Goal: Find contact information: Find contact information

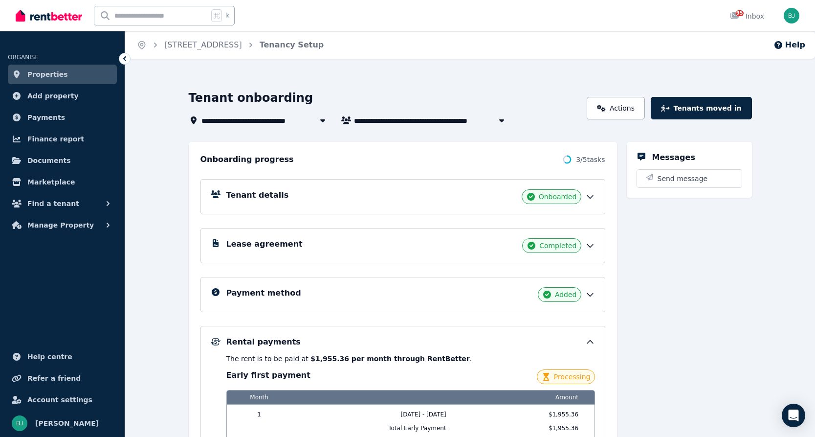
click at [54, 74] on span "Properties" at bounding box center [47, 74] width 41 height 12
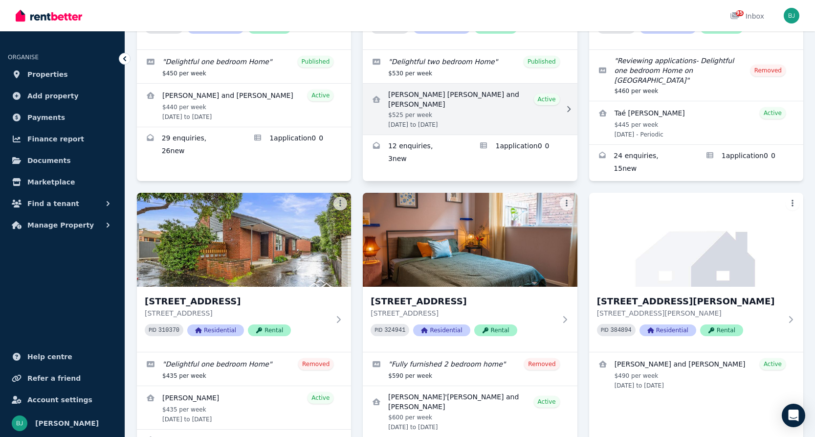
scroll to position [216, 0]
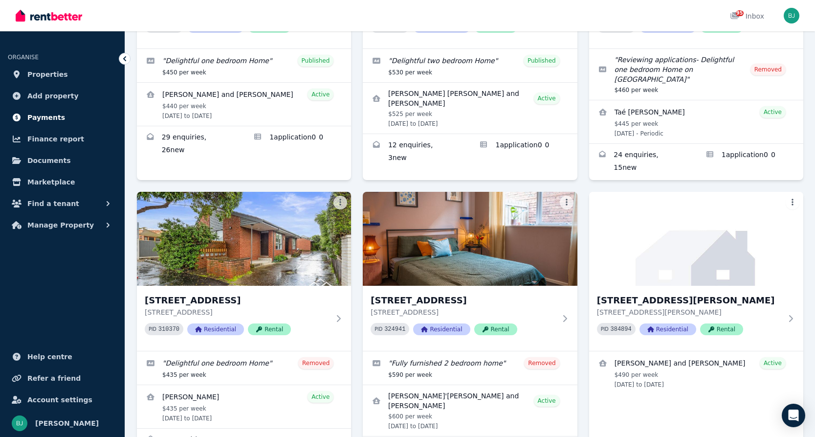
click at [55, 117] on span "Payments" at bounding box center [46, 117] width 38 height 12
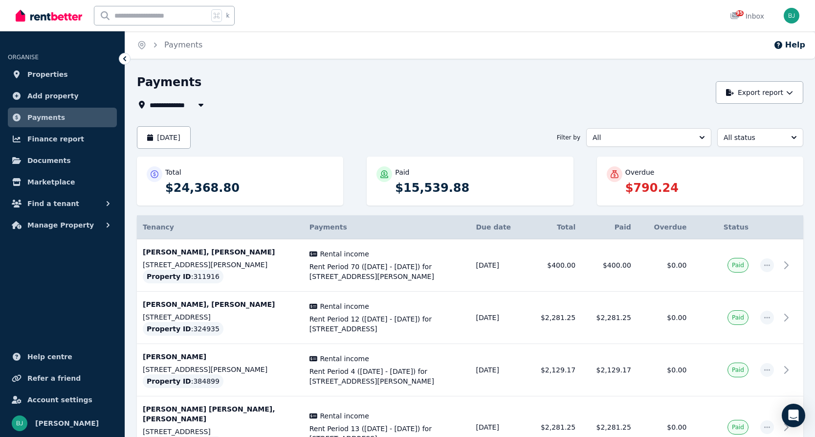
click at [197, 106] on icon "button" at bounding box center [201, 105] width 10 height 8
type input "**********"
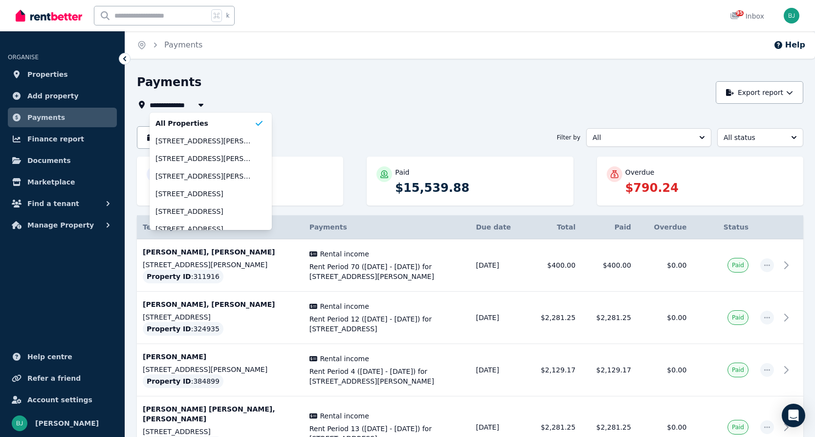
click at [251, 92] on div "Payments" at bounding box center [423, 83] width 573 height 19
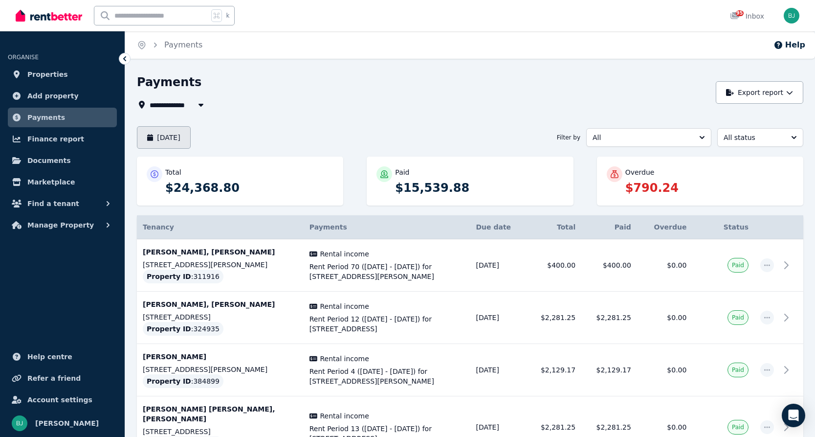
click at [191, 135] on button "[DATE]" at bounding box center [164, 137] width 54 height 22
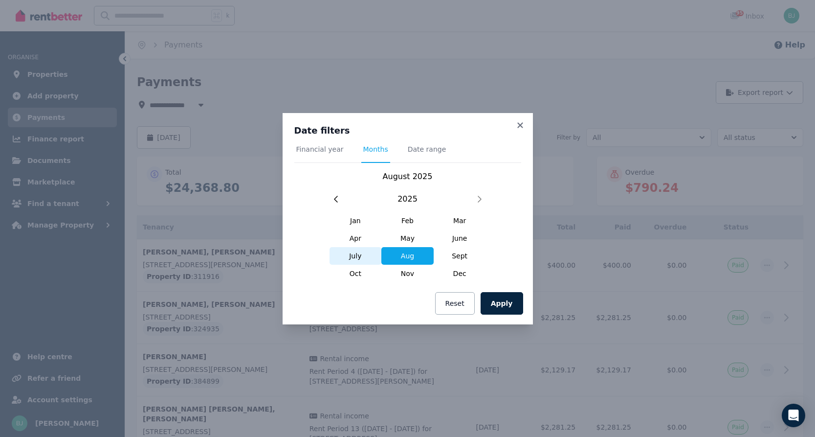
click at [360, 259] on span "July" at bounding box center [355, 256] width 52 height 18
click at [516, 303] on button "Apply" at bounding box center [502, 303] width 43 height 22
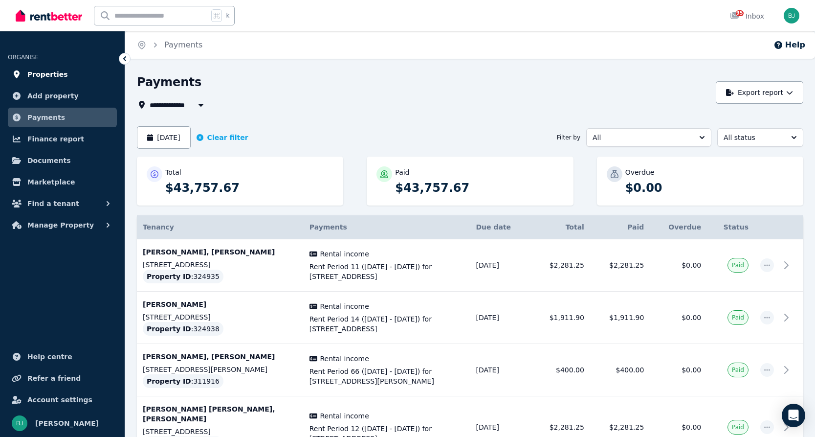
click at [49, 77] on span "Properties" at bounding box center [47, 74] width 41 height 12
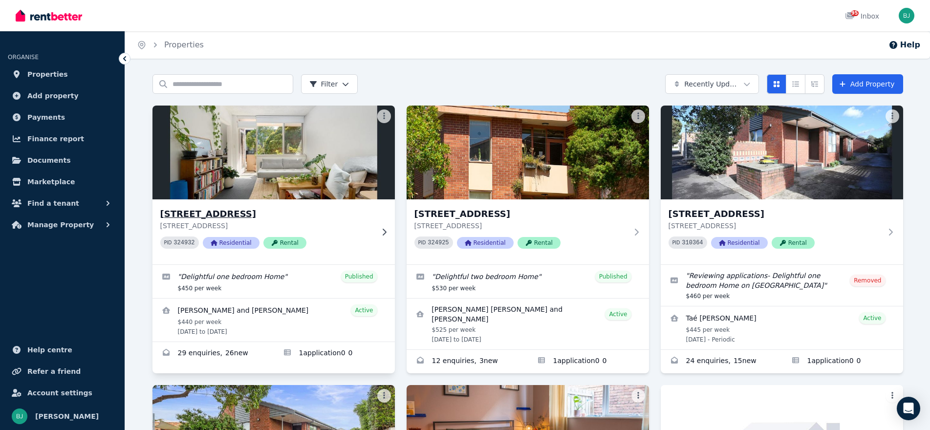
click at [375, 230] on div "[STREET_ADDRESS] PID 324932 Residential Rental" at bounding box center [274, 231] width 242 height 65
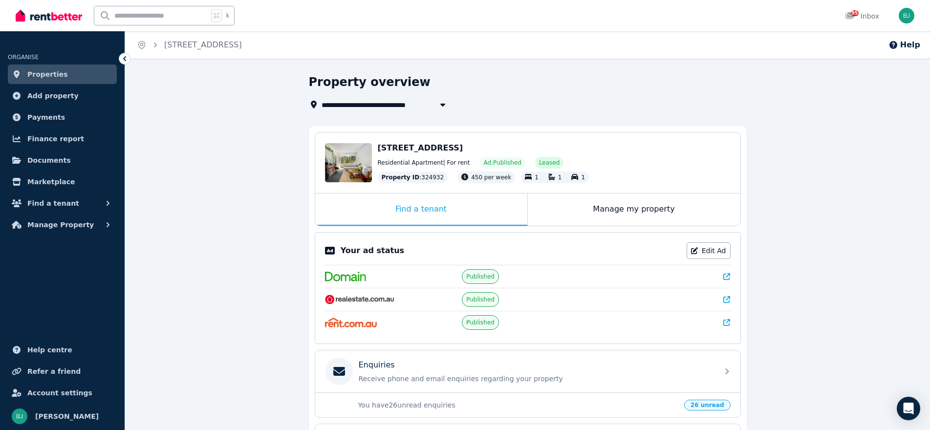
click at [609, 206] on div "Manage my property" at bounding box center [634, 210] width 213 height 32
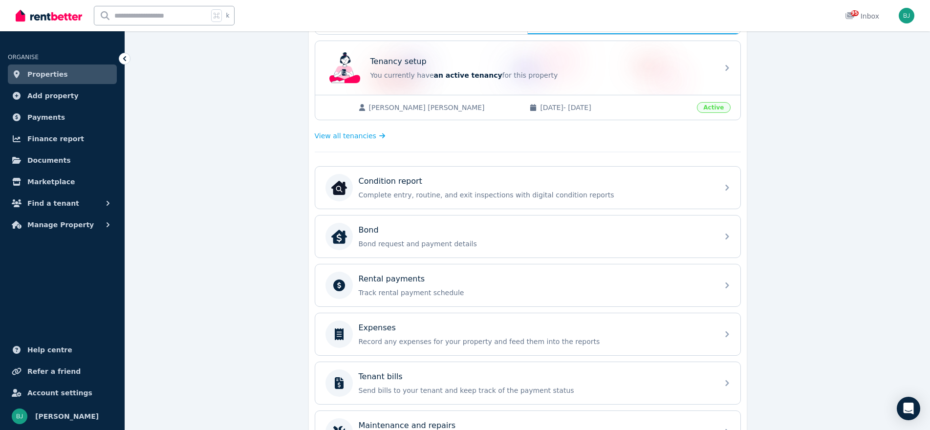
scroll to position [204, 0]
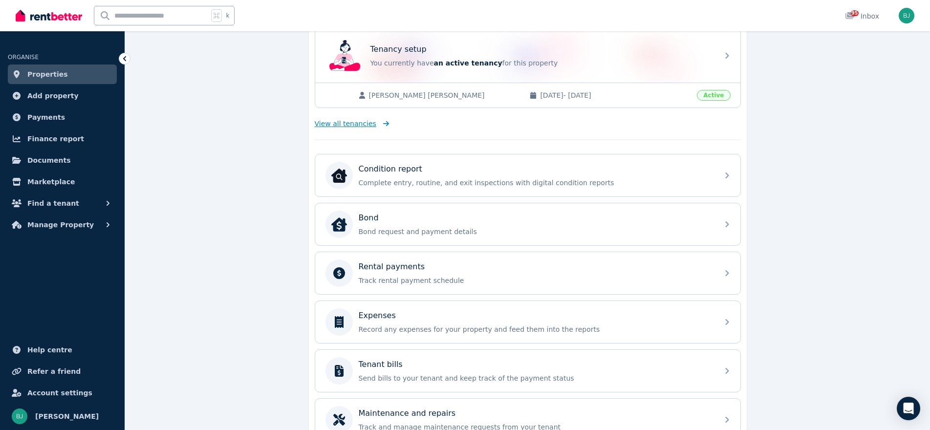
click at [351, 125] on span "View all tenancies" at bounding box center [346, 124] width 62 height 10
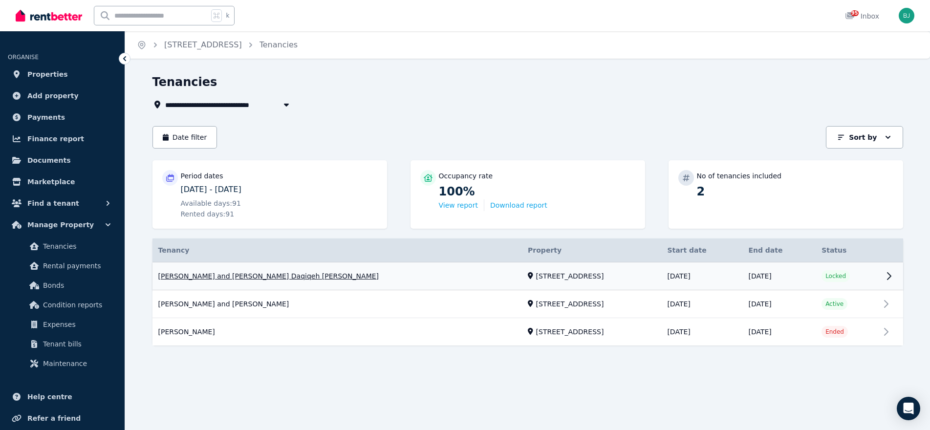
click at [310, 278] on link "View property details" at bounding box center [528, 277] width 751 height 28
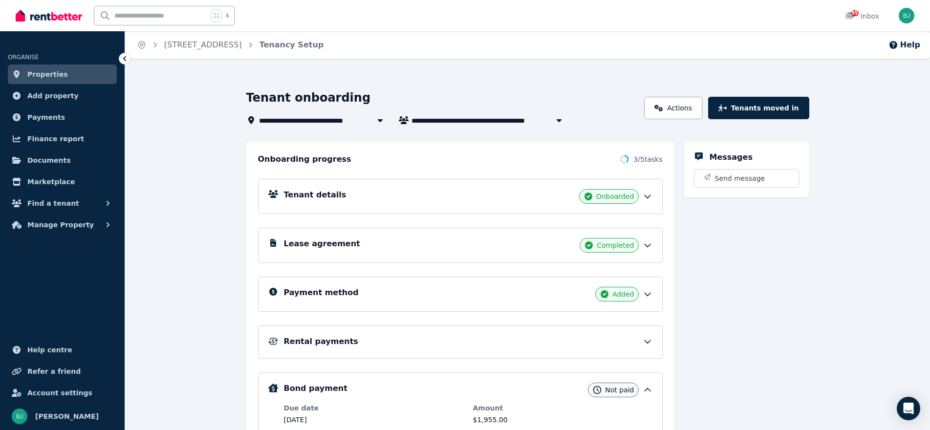
click at [476, 195] on div "Tenant details Onboarded" at bounding box center [468, 196] width 369 height 15
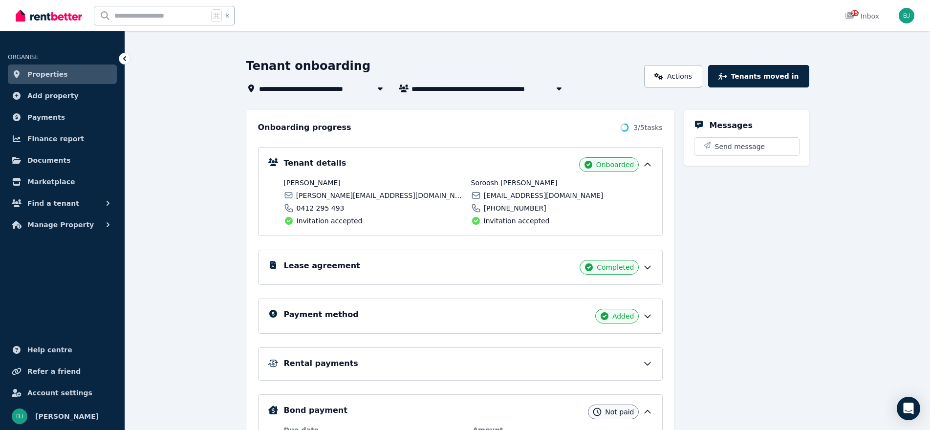
scroll to position [33, 0]
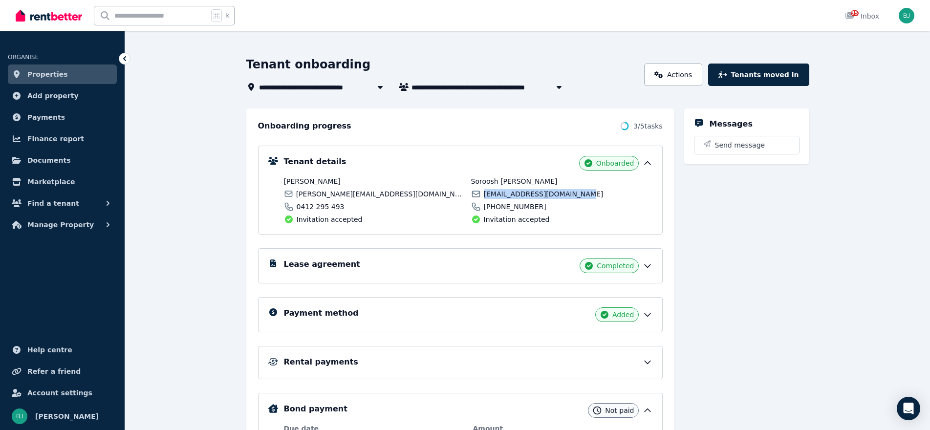
drag, startPoint x: 585, startPoint y: 194, endPoint x: 482, endPoint y: 196, distance: 103.2
click at [482, 196] on div "[EMAIL_ADDRESS][DOMAIN_NAME]" at bounding box center [561, 194] width 181 height 10
copy span "[EMAIL_ADDRESS][DOMAIN_NAME]"
